Goal: Find contact information: Find contact information

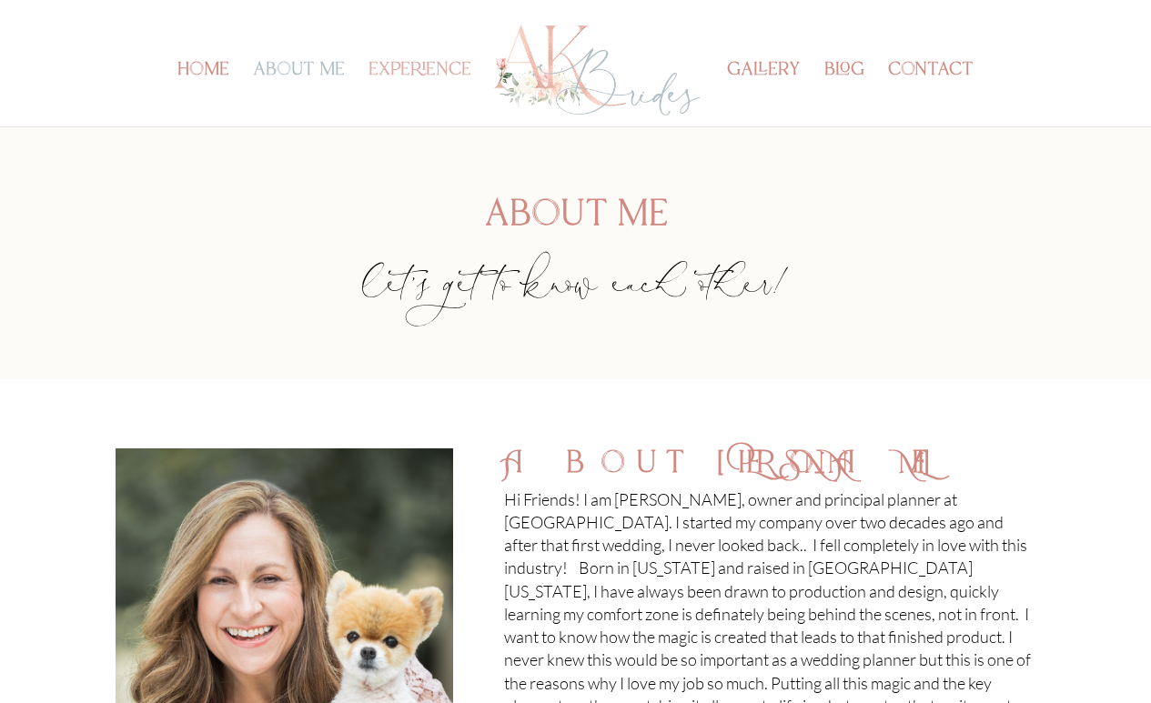
click at [463, 77] on link "experience" at bounding box center [419, 95] width 103 height 63
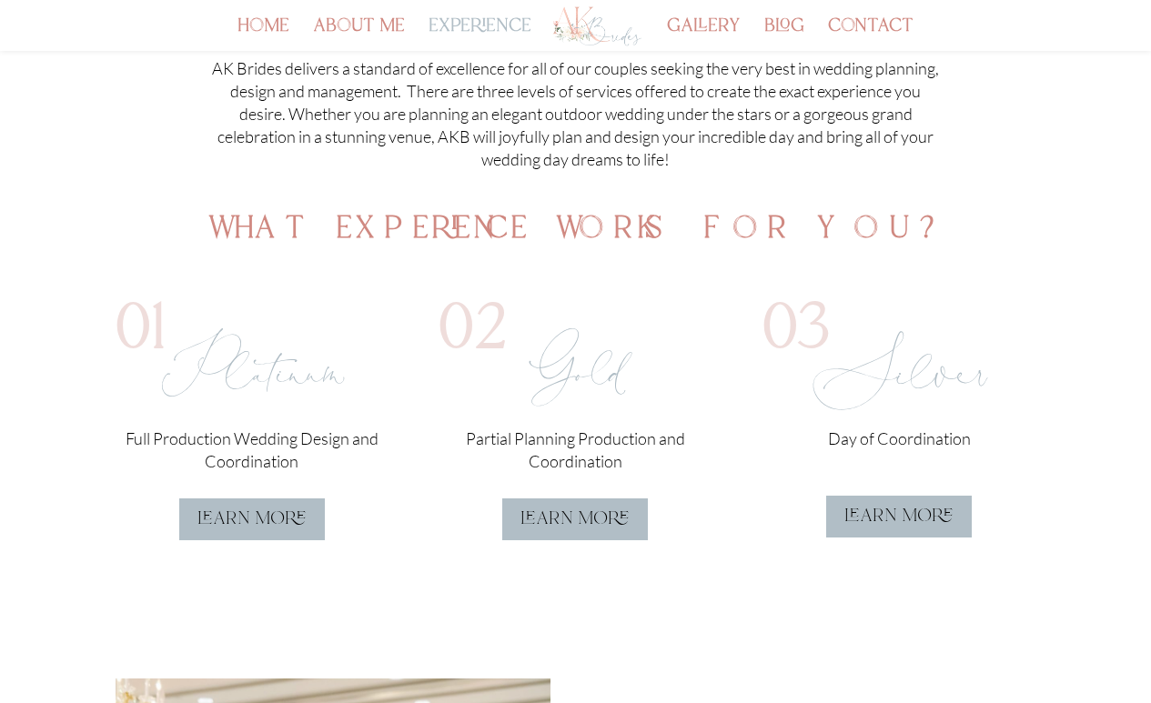
scroll to position [367, 0]
click at [594, 520] on link "learn more" at bounding box center [575, 519] width 146 height 42
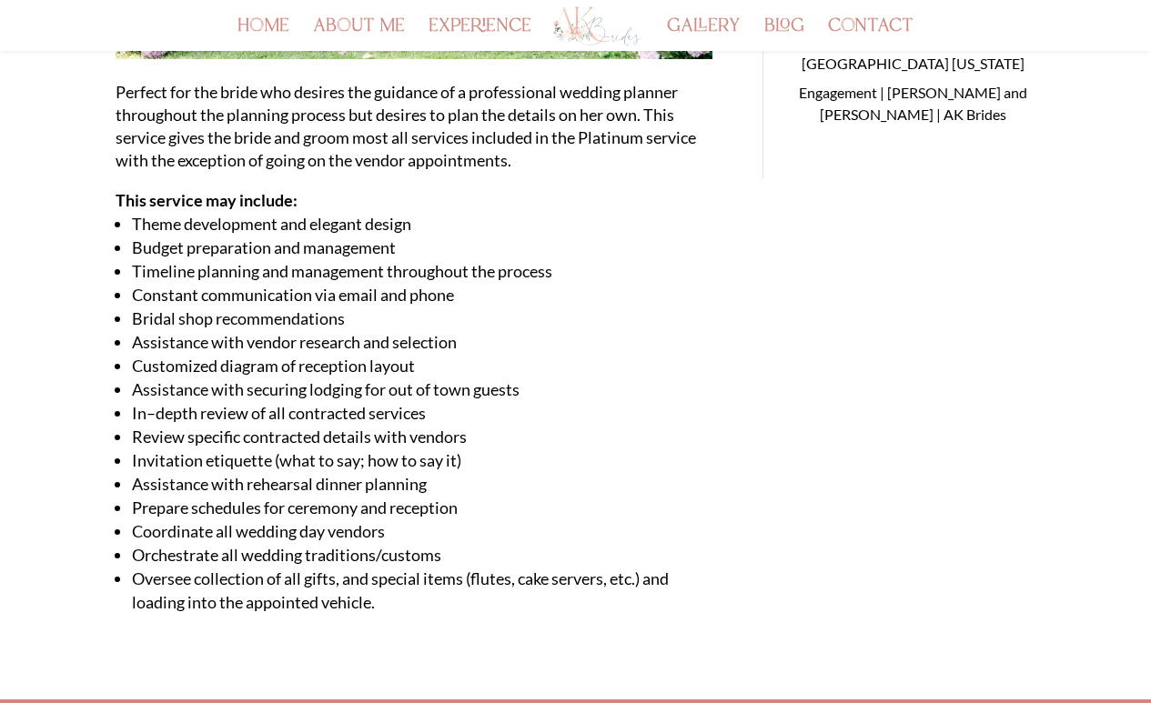
scroll to position [492, 0]
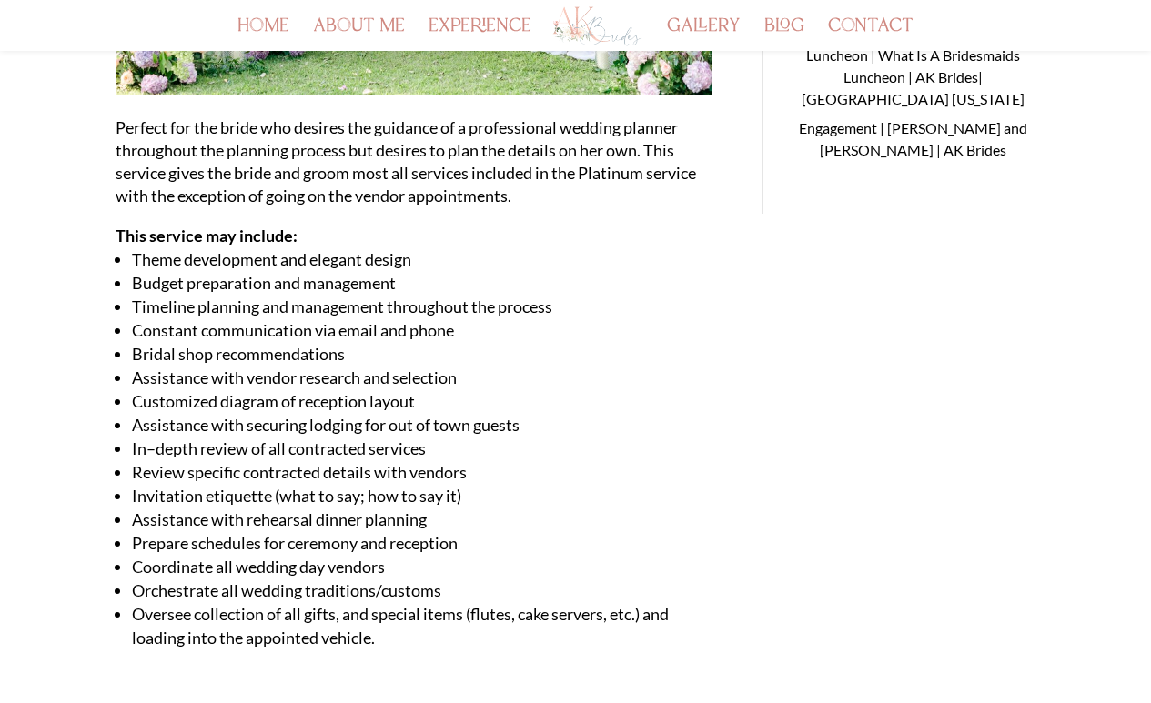
click at [1020, 333] on div "Partial Planning Production and Coordination Perfect for the bride who desires …" at bounding box center [576, 146] width 921 height 1086
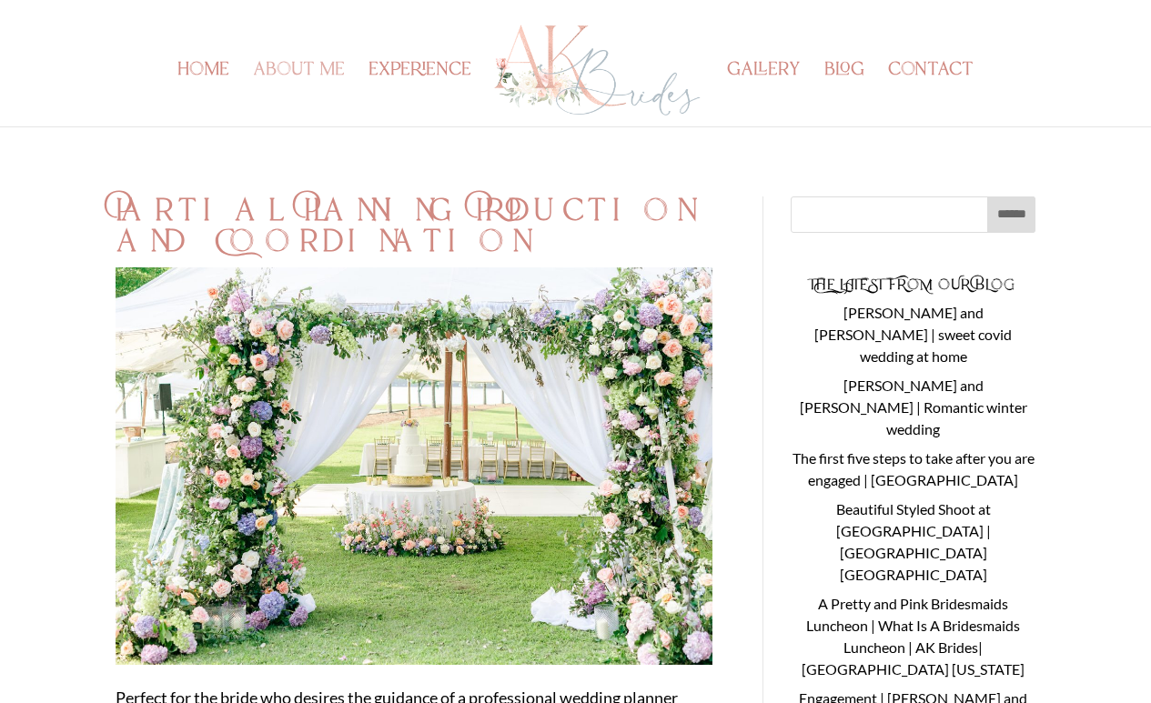
scroll to position [0, 0]
click at [947, 86] on link "contact" at bounding box center [931, 95] width 86 height 63
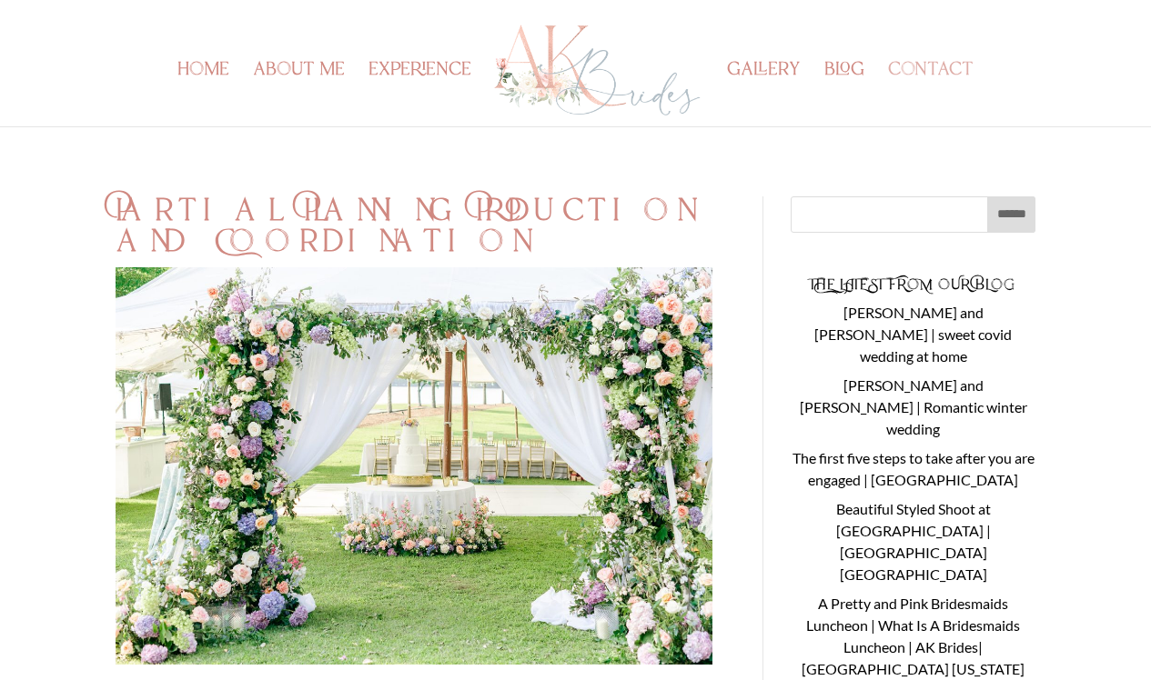
click at [973, 78] on link "contact" at bounding box center [931, 95] width 86 height 63
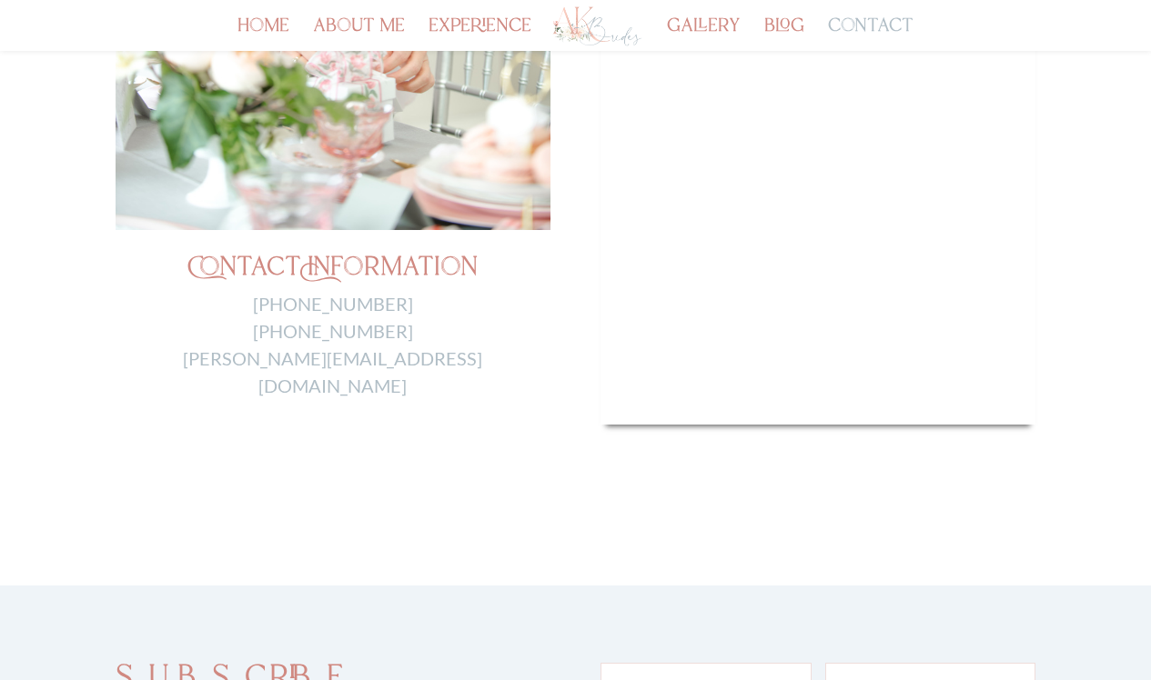
scroll to position [719, 0]
drag, startPoint x: 461, startPoint y: 353, endPoint x: 247, endPoint y: 349, distance: 213.8
click at [247, 349] on p "205-492-7428 805-443-9880 Anita@akbrides.com" at bounding box center [333, 343] width 435 height 109
copy link "Anita@akbrides.com"
click at [247, 349] on p "205-492-7428 805-443-9880 Anita@akbrides.com" at bounding box center [333, 343] width 435 height 109
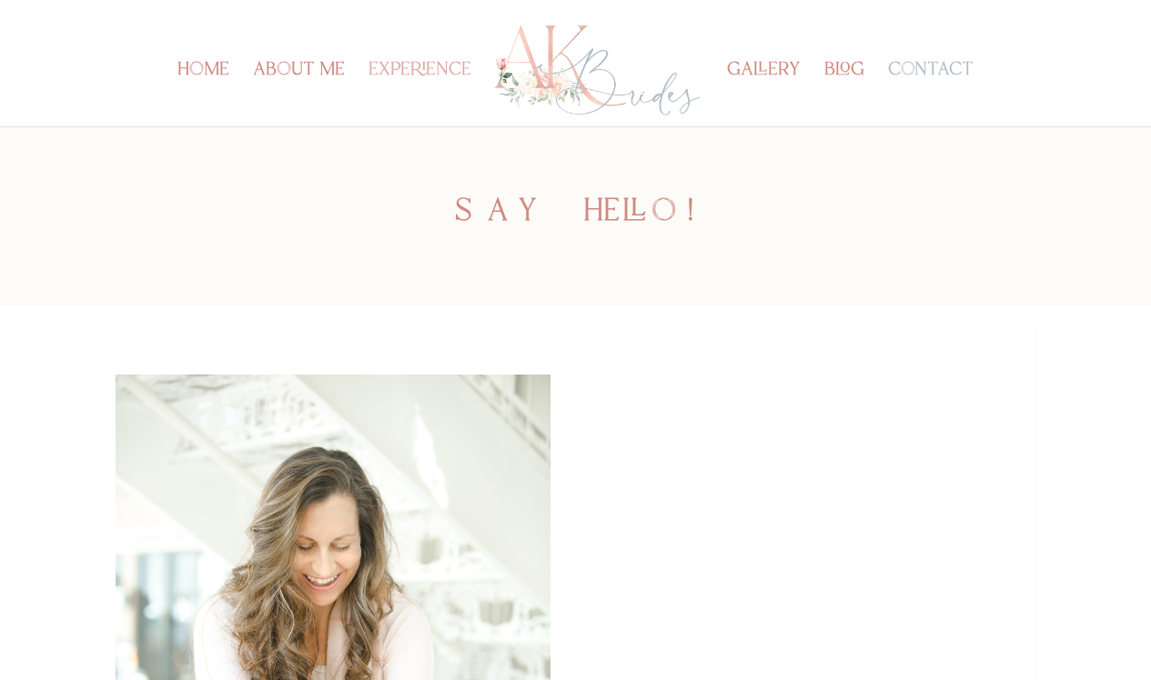
scroll to position [0, 0]
click at [428, 73] on link "experience" at bounding box center [419, 95] width 103 height 63
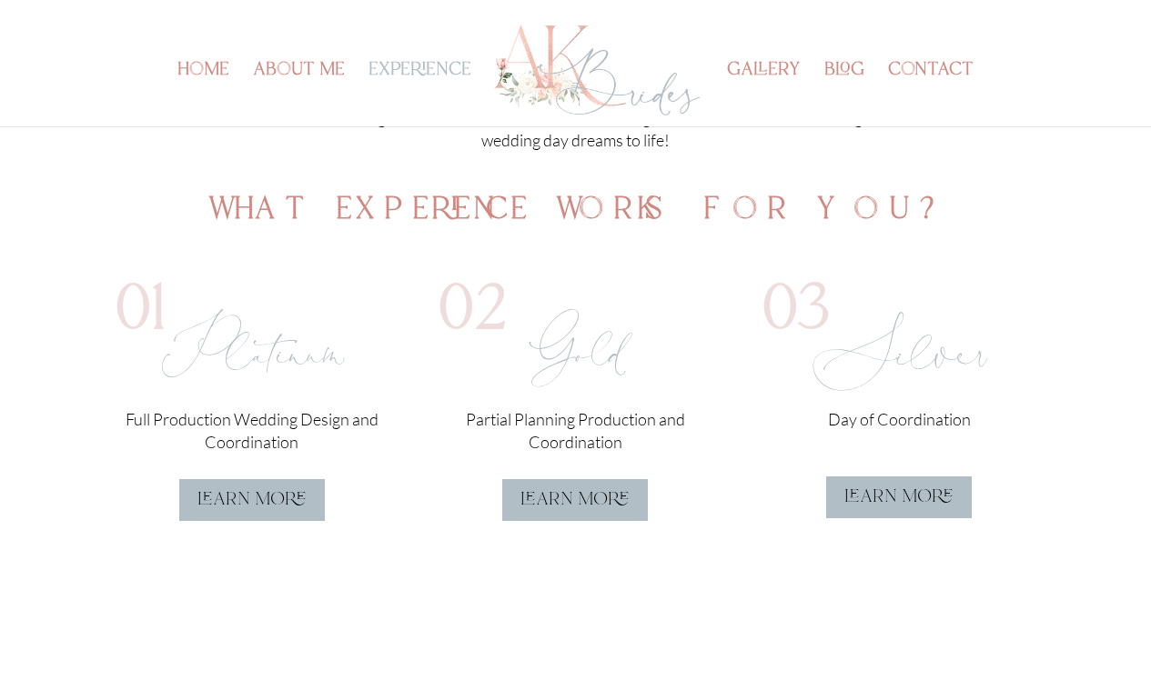
scroll to position [431, 0]
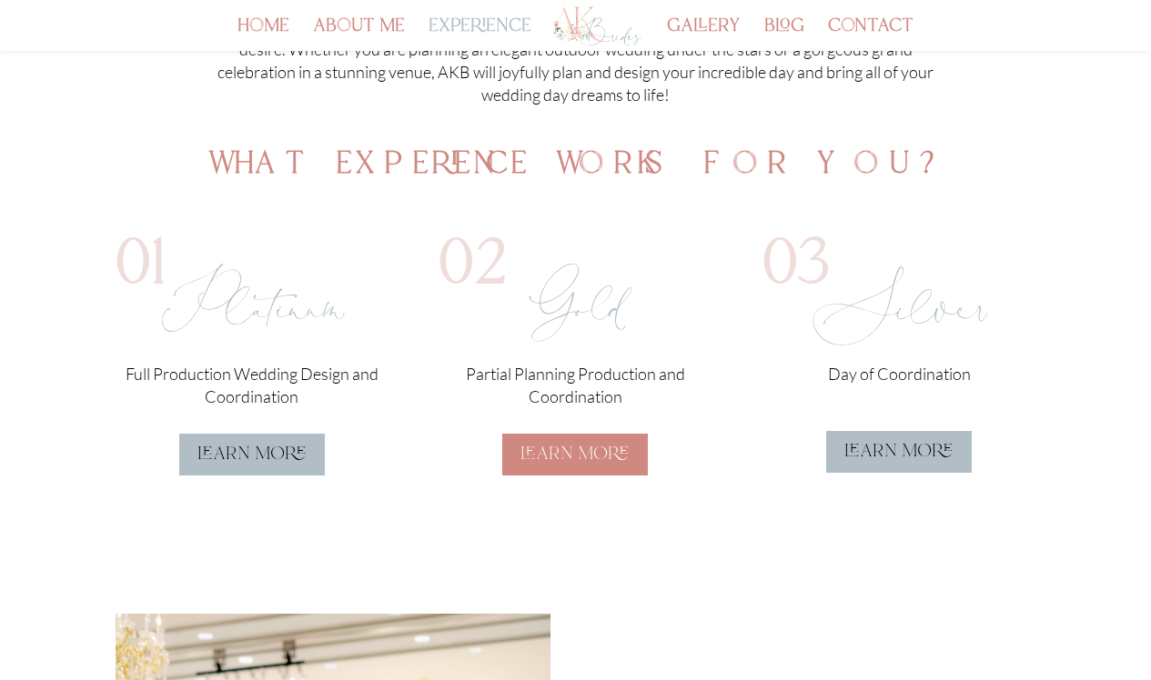
click at [581, 466] on link "learn more" at bounding box center [575, 455] width 146 height 42
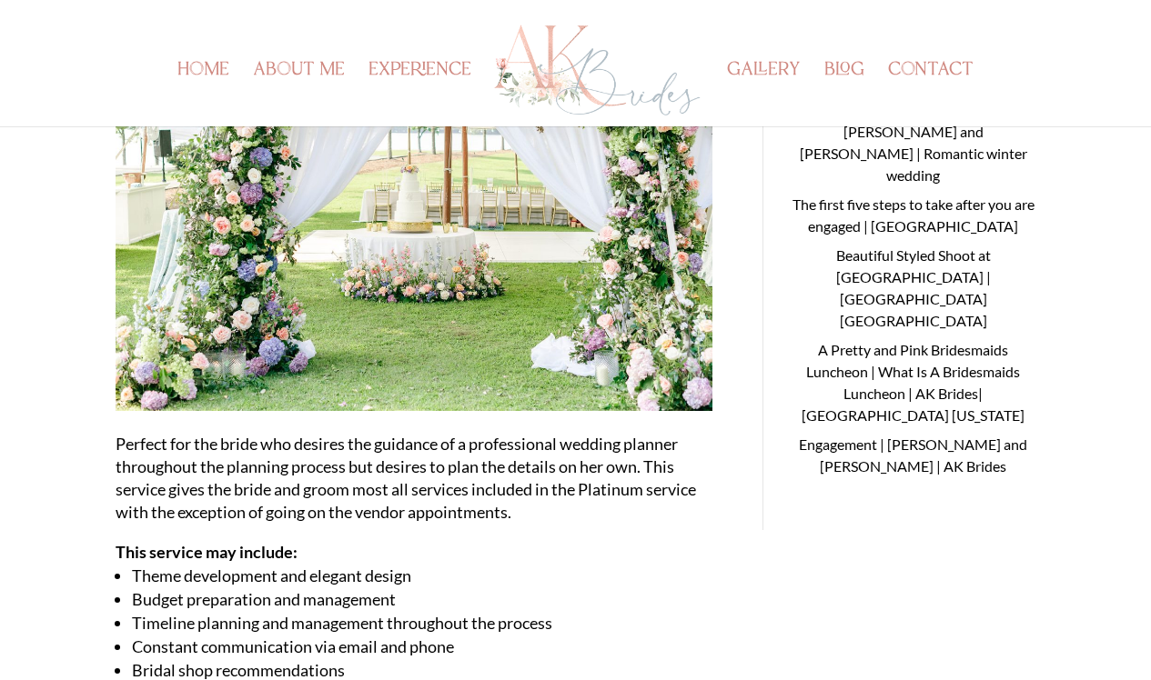
scroll to position [423, 0]
